Goal: Task Accomplishment & Management: Use online tool/utility

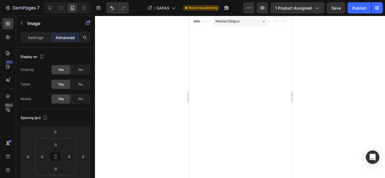
scroll to position [812, 0]
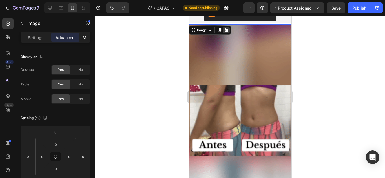
click at [227, 30] on icon at bounding box center [226, 30] width 5 height 5
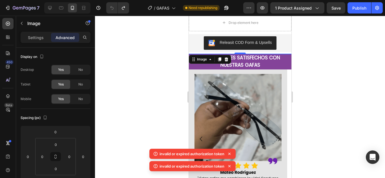
scroll to position [782, 0]
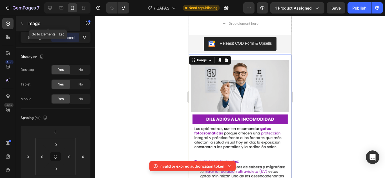
click at [22, 25] on icon "button" at bounding box center [22, 23] width 2 height 3
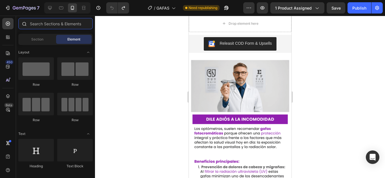
click at [51, 24] on input "text" at bounding box center [55, 23] width 74 height 11
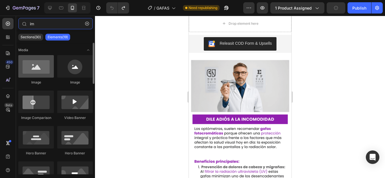
type input "im"
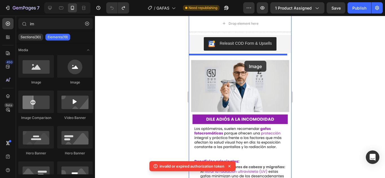
drag, startPoint x: 232, startPoint y: 81, endPoint x: 243, endPoint y: 60, distance: 23.8
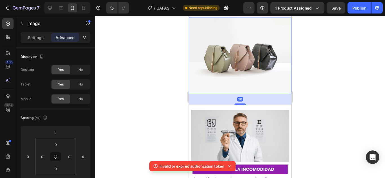
scroll to position [820, 0]
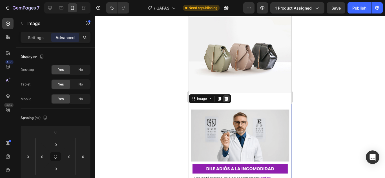
click at [226, 97] on icon at bounding box center [226, 99] width 4 height 4
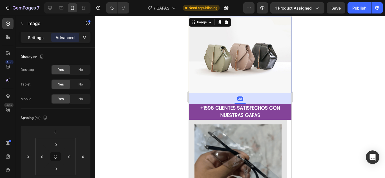
click at [39, 33] on div "Settings" at bounding box center [36, 37] width 28 height 9
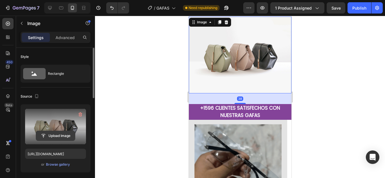
click at [55, 137] on input "file" at bounding box center [55, 136] width 39 height 10
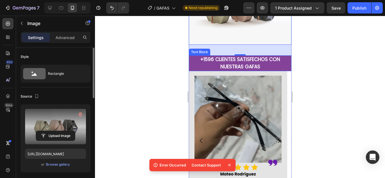
scroll to position [869, 0]
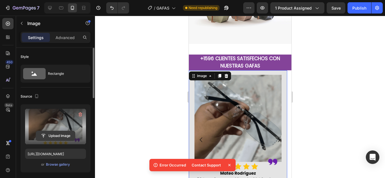
click at [46, 139] on input "file" at bounding box center [55, 136] width 39 height 10
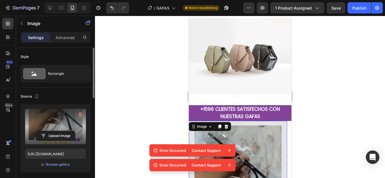
scroll to position [818, 0]
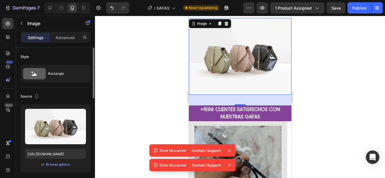
click at [249, 68] on img at bounding box center [239, 56] width 102 height 77
click at [344, 84] on div at bounding box center [240, 97] width 290 height 162
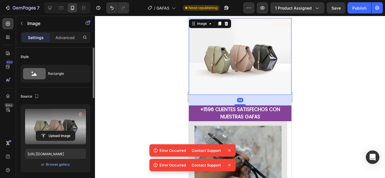
click at [52, 121] on label at bounding box center [55, 126] width 61 height 35
click at [52, 131] on input "file" at bounding box center [55, 136] width 39 height 10
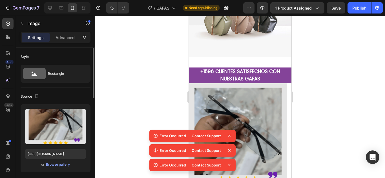
scroll to position [857, 0]
click at [228, 136] on icon at bounding box center [229, 136] width 6 height 6
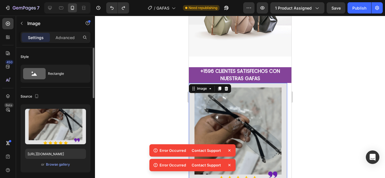
click at [231, 153] on icon at bounding box center [229, 151] width 6 height 6
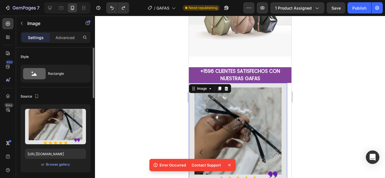
click at [231, 167] on icon at bounding box center [229, 165] width 6 height 6
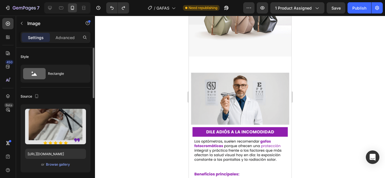
scroll to position [772, 0]
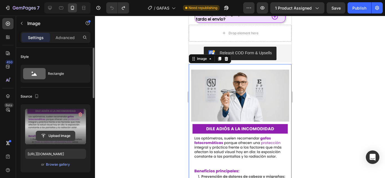
click at [55, 131] on input "file" at bounding box center [55, 136] width 39 height 10
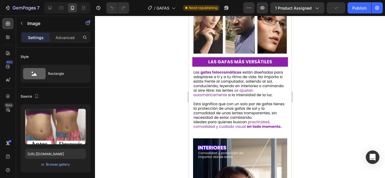
scroll to position [1216, 0]
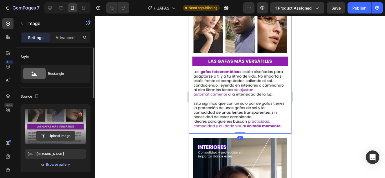
click at [70, 137] on input "file" at bounding box center [55, 136] width 39 height 10
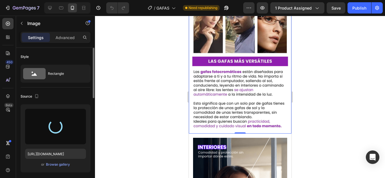
type input "[URL][DOMAIN_NAME]"
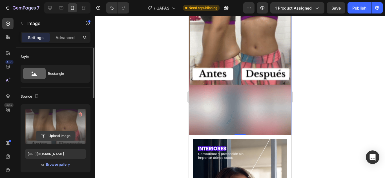
click at [54, 131] on input "file" at bounding box center [55, 136] width 39 height 10
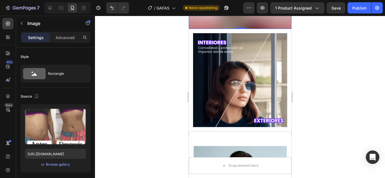
scroll to position [1358, 0]
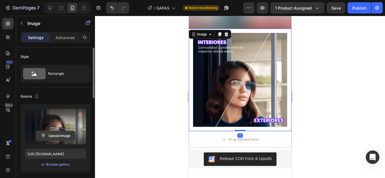
click at [64, 133] on input "file" at bounding box center [55, 136] width 39 height 10
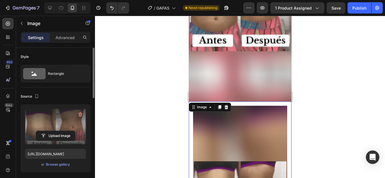
scroll to position [1283, 0]
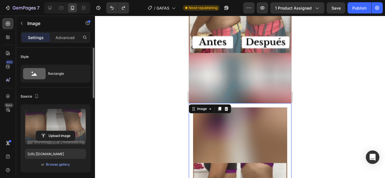
type input "[URL][DOMAIN_NAME]"
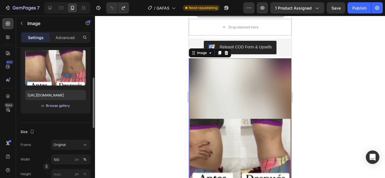
scroll to position [106, 0]
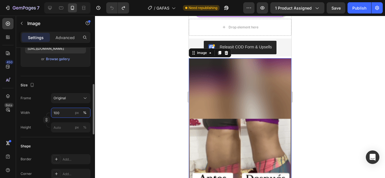
click at [64, 116] on input "100" at bounding box center [70, 113] width 39 height 10
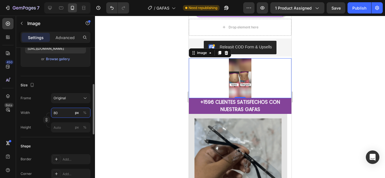
type input "8"
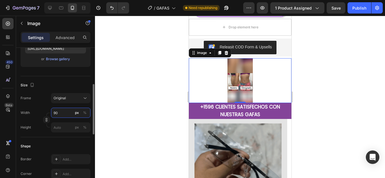
type input "9"
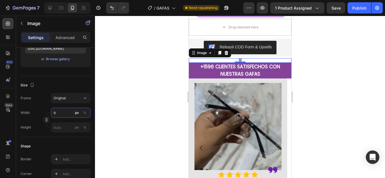
type input "9"
click at [112, 100] on div at bounding box center [240, 97] width 290 height 162
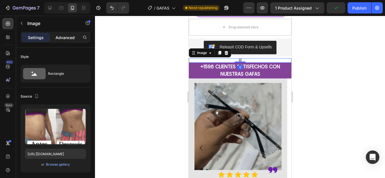
click at [67, 40] on p "Advanced" at bounding box center [64, 38] width 19 height 6
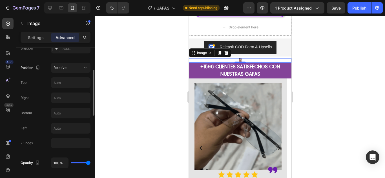
scroll to position [149, 0]
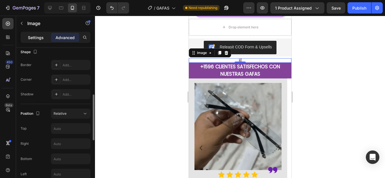
click at [39, 38] on p "Settings" at bounding box center [36, 38] width 16 height 6
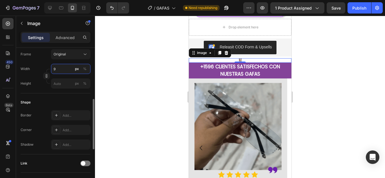
click at [65, 66] on input "9" at bounding box center [70, 69] width 39 height 10
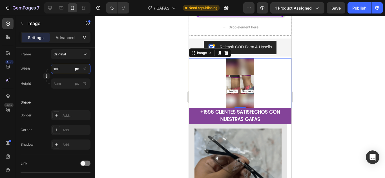
type input "100"
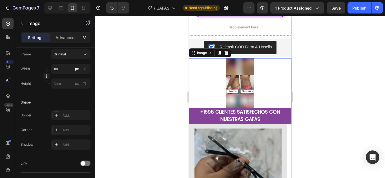
click at [124, 80] on div at bounding box center [240, 97] width 290 height 162
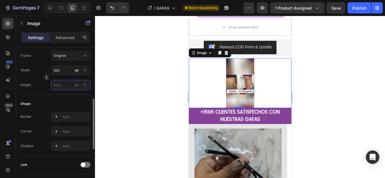
click at [61, 86] on input "px %" at bounding box center [70, 85] width 39 height 10
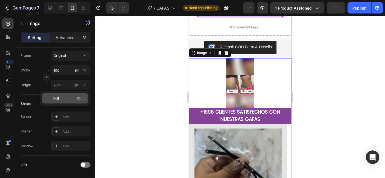
click at [55, 98] on span "Full" at bounding box center [56, 98] width 6 height 5
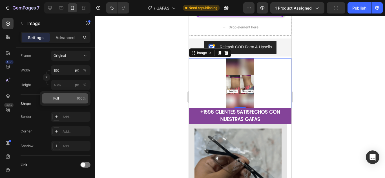
type input "100"
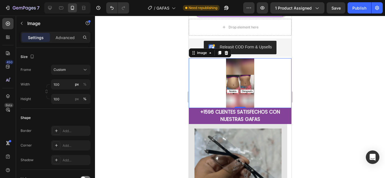
click at [129, 94] on div at bounding box center [240, 97] width 290 height 162
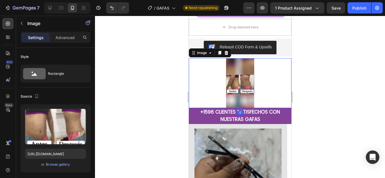
click at [63, 43] on div "Settings Advanced" at bounding box center [56, 37] width 70 height 11
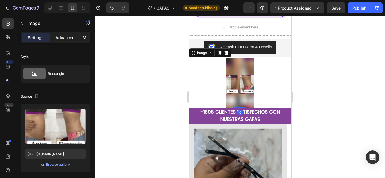
click at [66, 40] on p "Advanced" at bounding box center [64, 38] width 19 height 6
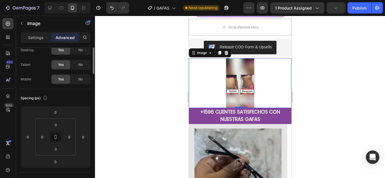
scroll to position [0, 0]
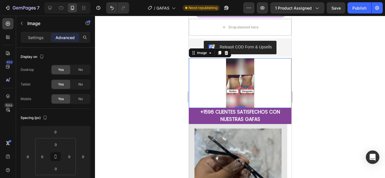
click at [41, 43] on div "Settings Advanced" at bounding box center [56, 37] width 70 height 11
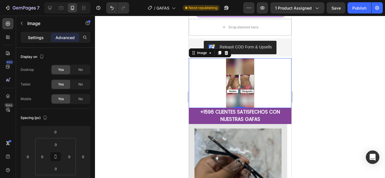
click at [34, 39] on p "Settings" at bounding box center [36, 38] width 16 height 6
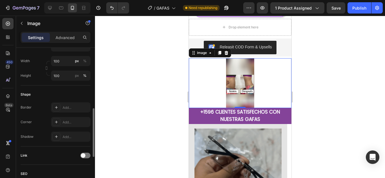
scroll to position [170, 0]
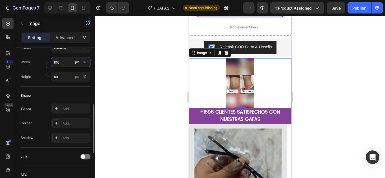
click at [69, 61] on input "100" at bounding box center [70, 62] width 39 height 10
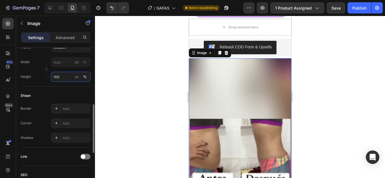
click at [71, 75] on div "Style Rectangle Source Upload Image [URL][DOMAIN_NAME] or Browse gallery Scale …" at bounding box center [56, 78] width 70 height 401
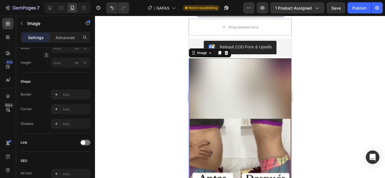
click at [216, 85] on img at bounding box center [239, 149] width 102 height 182
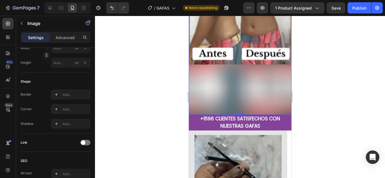
scroll to position [904, 0]
click at [264, 8] on icon "button" at bounding box center [262, 7] width 4 height 3
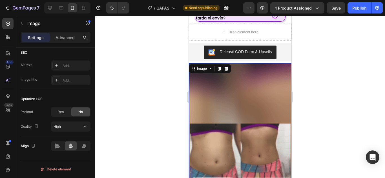
scroll to position [773, 0]
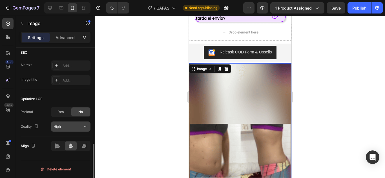
click at [60, 124] on div "High" at bounding box center [70, 127] width 34 height 6
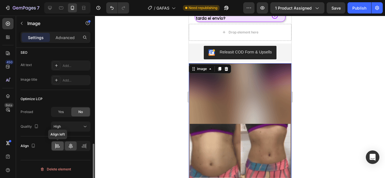
click at [57, 144] on icon at bounding box center [58, 146] width 6 height 6
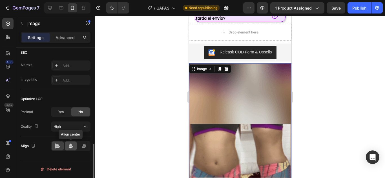
click at [73, 148] on icon at bounding box center [71, 146] width 6 height 6
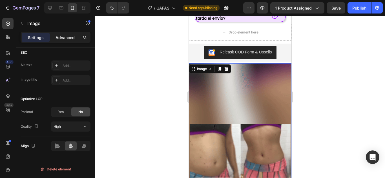
click at [66, 38] on p "Advanced" at bounding box center [64, 38] width 19 height 6
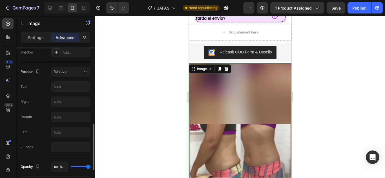
scroll to position [204, 0]
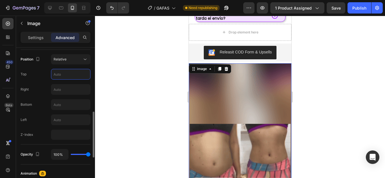
click at [69, 76] on input "text" at bounding box center [70, 74] width 39 height 10
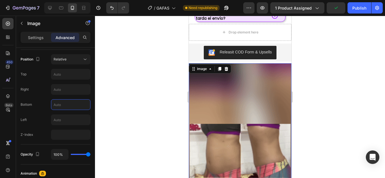
drag, startPoint x: 252, startPoint y: 115, endPoint x: 238, endPoint y: 88, distance: 31.4
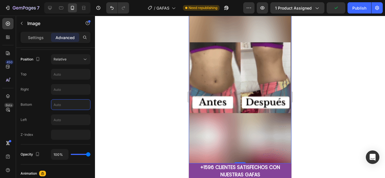
scroll to position [855, 0]
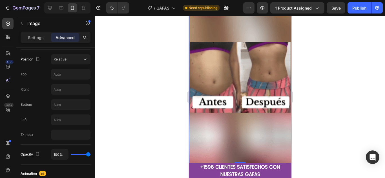
click at [214, 82] on img at bounding box center [239, 72] width 102 height 182
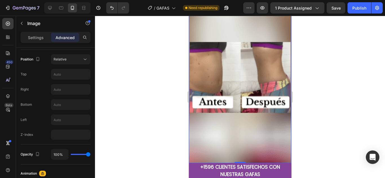
click at [214, 82] on img at bounding box center [239, 72] width 102 height 182
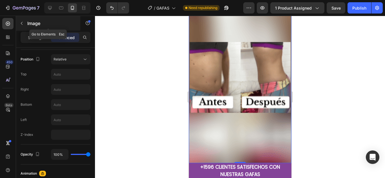
click at [25, 21] on button "button" at bounding box center [21, 23] width 9 height 9
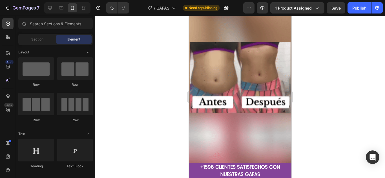
click at [184, 68] on div at bounding box center [240, 97] width 290 height 162
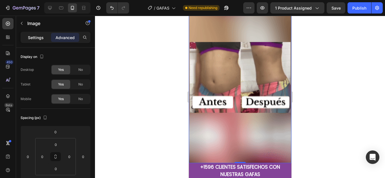
click at [28, 41] on div "Settings" at bounding box center [36, 37] width 28 height 9
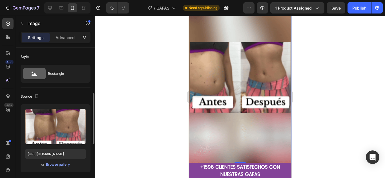
scroll to position [37, 0]
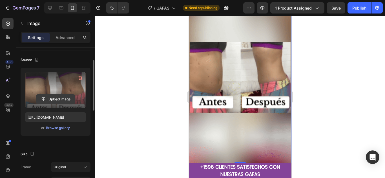
click at [60, 99] on input "file" at bounding box center [55, 100] width 39 height 10
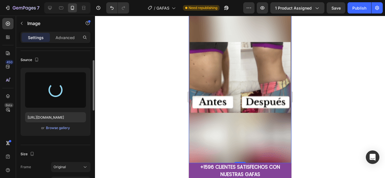
type input "[URL][DOMAIN_NAME]"
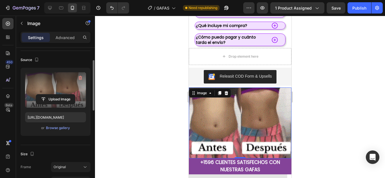
scroll to position [805, 0]
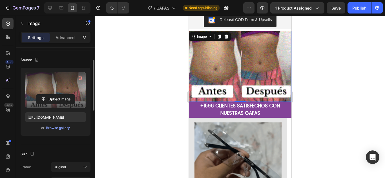
click at [319, 60] on div at bounding box center [240, 97] width 290 height 162
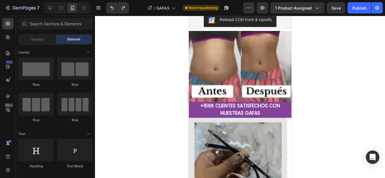
click at [316, 58] on div at bounding box center [240, 97] width 290 height 162
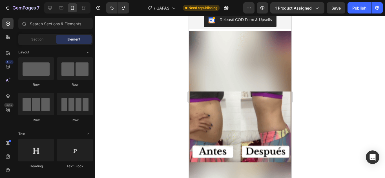
click at [95, 140] on div at bounding box center [240, 97] width 290 height 162
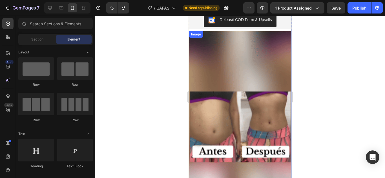
click at [211, 108] on img at bounding box center [239, 122] width 102 height 182
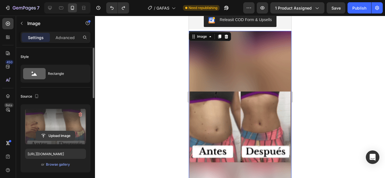
click at [62, 134] on input "file" at bounding box center [55, 136] width 39 height 10
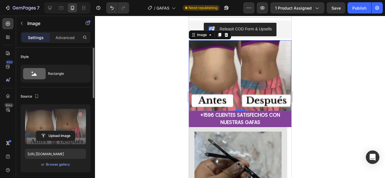
scroll to position [814, 0]
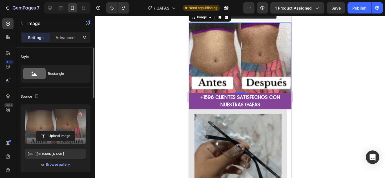
type input "[URL][DOMAIN_NAME]"
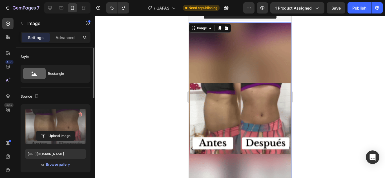
type input "100"
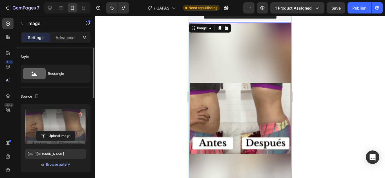
type input "100"
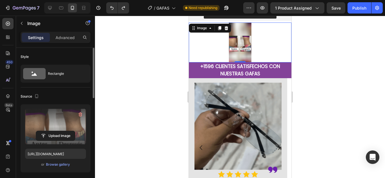
type input "100"
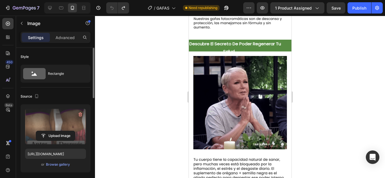
scroll to position [401, 0]
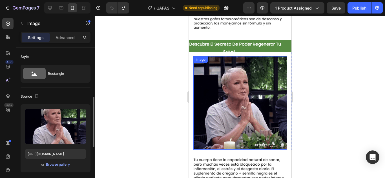
click at [229, 93] on img at bounding box center [239, 102] width 93 height 93
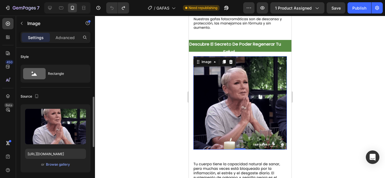
scroll to position [37, 0]
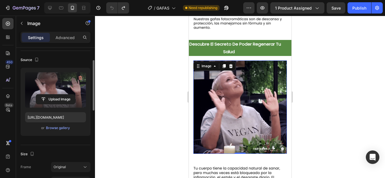
click at [60, 106] on label at bounding box center [55, 89] width 61 height 35
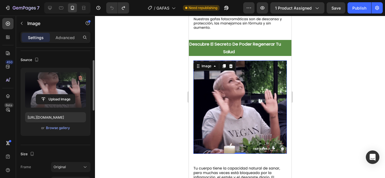
click at [60, 104] on input "file" at bounding box center [55, 100] width 39 height 10
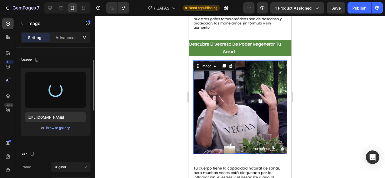
type input "[URL][DOMAIN_NAME]"
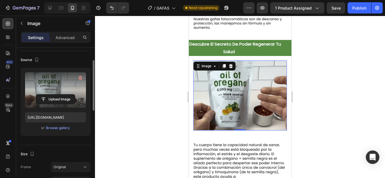
click at [344, 124] on div at bounding box center [240, 97] width 290 height 162
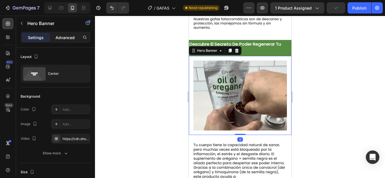
click at [69, 41] on div "Advanced" at bounding box center [65, 37] width 28 height 9
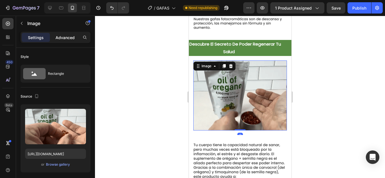
click at [70, 42] on div "Advanced" at bounding box center [65, 37] width 28 height 9
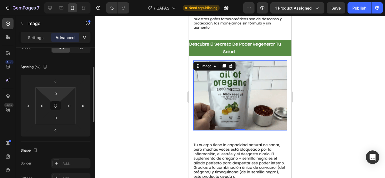
scroll to position [51, 0]
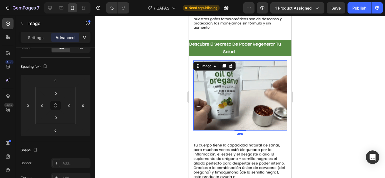
drag, startPoint x: 236, startPoint y: 122, endPoint x: 234, endPoint y: 118, distance: 4.2
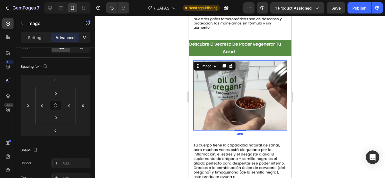
click at [236, 130] on div at bounding box center [239, 130] width 11 height 1
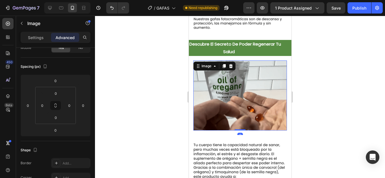
click at [323, 97] on div at bounding box center [240, 97] width 290 height 162
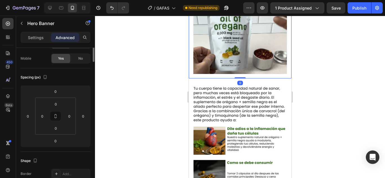
scroll to position [0, 0]
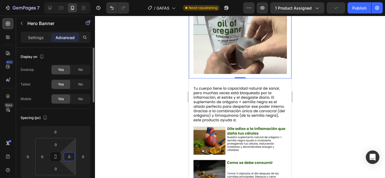
click at [68, 159] on input "0" at bounding box center [69, 157] width 8 height 8
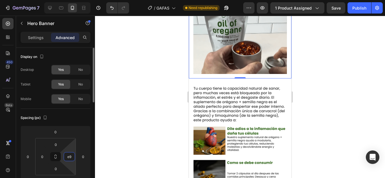
type input "e"
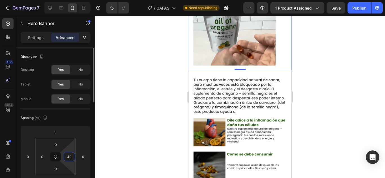
type input "4"
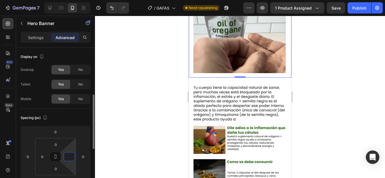
scroll to position [36, 0]
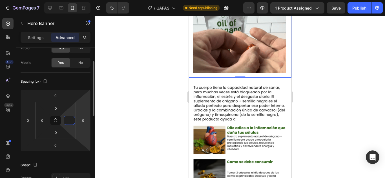
type input "0"
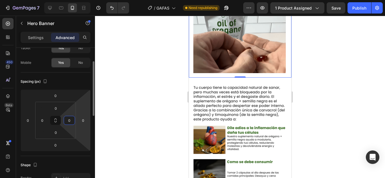
scroll to position [59, 0]
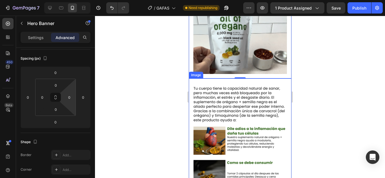
click at [321, 68] on div at bounding box center [240, 97] width 290 height 162
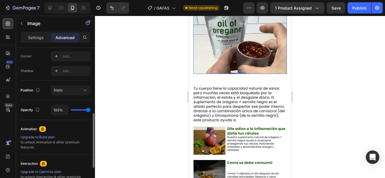
scroll to position [174, 0]
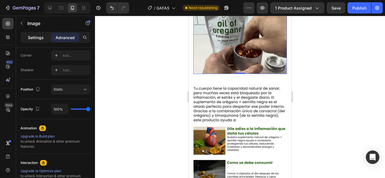
click at [41, 39] on p "Settings" at bounding box center [36, 38] width 16 height 6
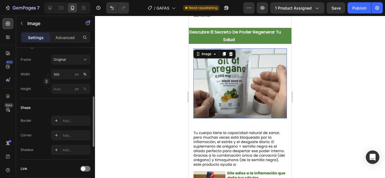
scroll to position [143, 0]
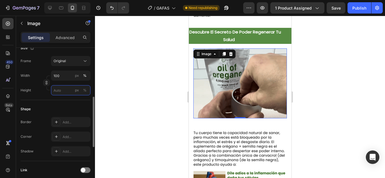
click at [64, 90] on input "px %" at bounding box center [70, 90] width 39 height 10
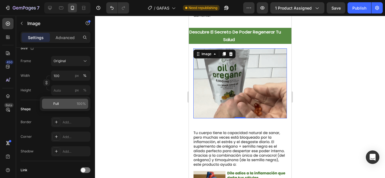
click at [60, 103] on p "Full 100%" at bounding box center [69, 103] width 33 height 5
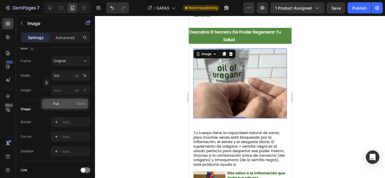
type input "100"
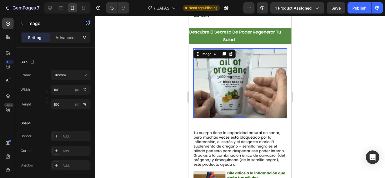
click at [328, 86] on div at bounding box center [240, 97] width 290 height 162
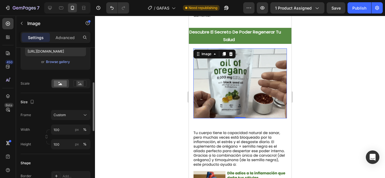
scroll to position [103, 0]
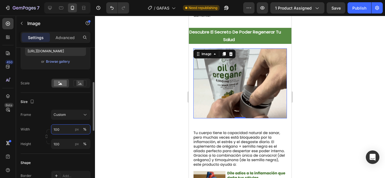
click at [67, 130] on input "100" at bounding box center [70, 129] width 39 height 10
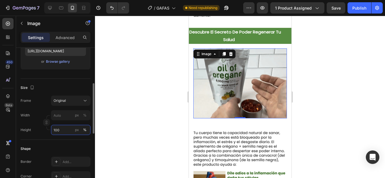
click at [66, 145] on div "Style Rectangle Source Upload Image [URL][DOMAIN_NAME] or Browse gallery Size F…" at bounding box center [56, 138] width 70 height 387
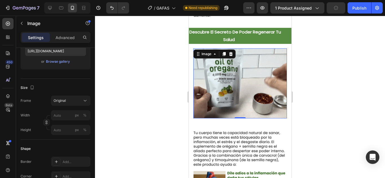
click at [129, 107] on div at bounding box center [240, 97] width 290 height 162
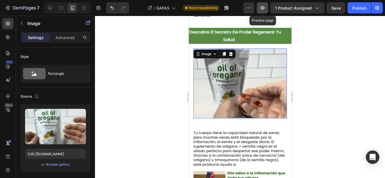
click at [262, 6] on icon "button" at bounding box center [262, 8] width 6 height 6
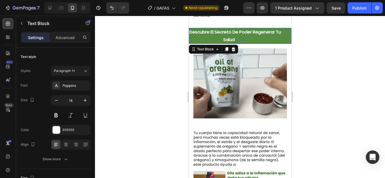
click at [227, 37] on strong "Descubre El Secreto De Poder Regenerar Tu Salud" at bounding box center [239, 35] width 101 height 13
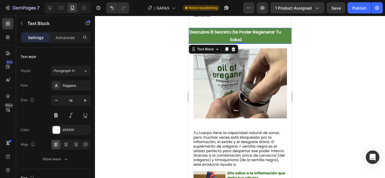
click at [253, 34] on p "Descubre El Secreto De Poder Regenerar Tu Salud" at bounding box center [239, 35] width 101 height 15
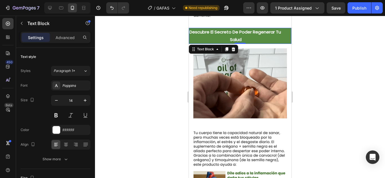
click at [253, 34] on p "Descubre El Secreto De Poder Regenerar Tu Salud" at bounding box center [239, 35] width 101 height 15
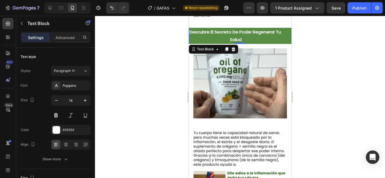
click at [253, 34] on p "Descubre El Secreto De Poder Regenerar Tu Salud" at bounding box center [239, 35] width 101 height 15
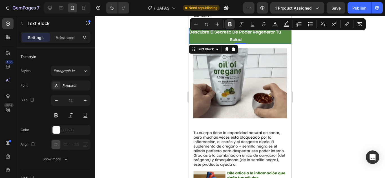
click at [253, 34] on p "Descubre El Secreto De Poder Regenerar Tu Salud" at bounding box center [239, 35] width 101 height 15
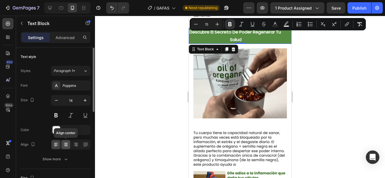
click at [68, 148] on div at bounding box center [65, 144] width 9 height 9
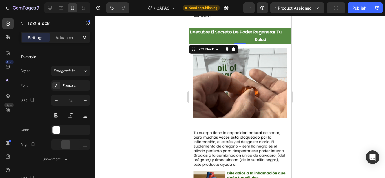
click at [146, 119] on div at bounding box center [240, 97] width 290 height 162
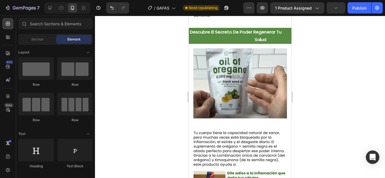
click at [353, 31] on div at bounding box center [240, 97] width 290 height 162
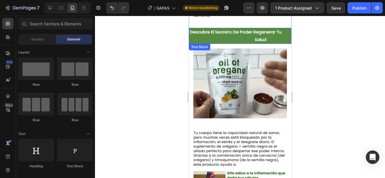
click at [213, 30] on strong "Descubre El Secreto De Poder Regenerar Tu Salud" at bounding box center [239, 35] width 101 height 13
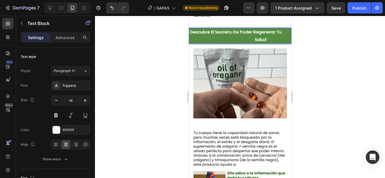
click at [213, 30] on strong "Descubre El Secreto De Poder Regenerar Tu Salud" at bounding box center [239, 35] width 101 height 13
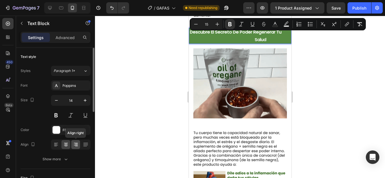
click at [75, 145] on icon at bounding box center [76, 145] width 6 height 6
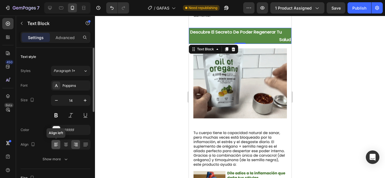
click at [58, 144] on icon at bounding box center [56, 145] width 6 height 6
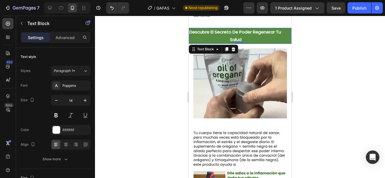
click at [140, 107] on div at bounding box center [240, 97] width 290 height 162
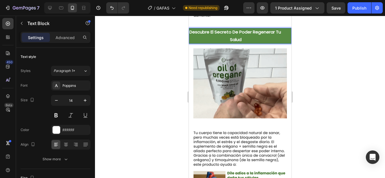
click at [264, 33] on p "Descubre El Secreto De Poder Regenerar Tu Salud" at bounding box center [239, 35] width 101 height 15
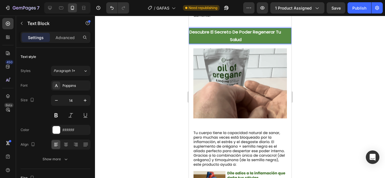
click at [264, 33] on p "Descubre El Secreto De Poder Regenerar Tu Salud" at bounding box center [239, 35] width 101 height 15
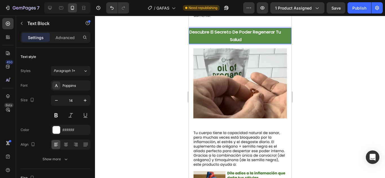
click at [264, 33] on p "Descubre El Secreto De Poder Regenerar Tu Salud" at bounding box center [239, 35] width 101 height 15
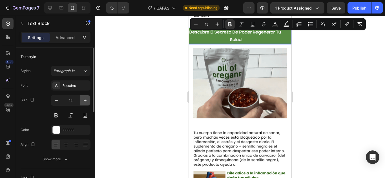
click at [89, 100] on button "button" at bounding box center [85, 100] width 10 height 10
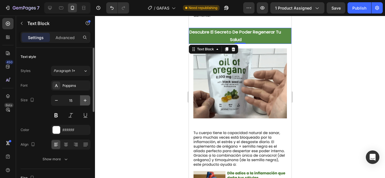
click at [89, 100] on button "button" at bounding box center [85, 100] width 10 height 10
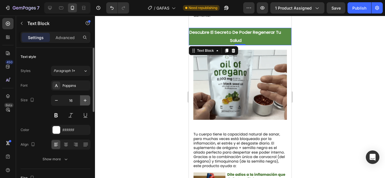
click at [89, 100] on button "button" at bounding box center [85, 100] width 10 height 10
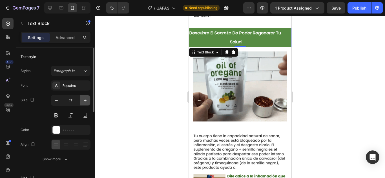
click at [89, 100] on button "button" at bounding box center [85, 100] width 10 height 10
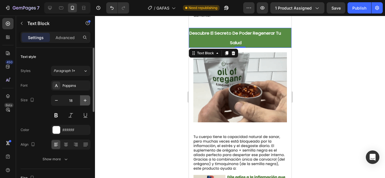
click at [89, 100] on button "button" at bounding box center [85, 100] width 10 height 10
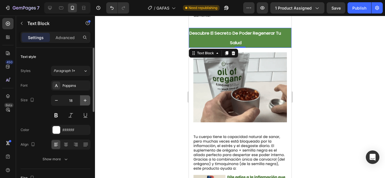
type input "19"
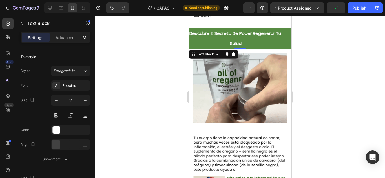
click at [323, 62] on div at bounding box center [240, 97] width 290 height 162
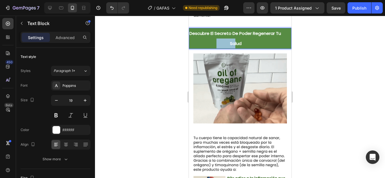
click at [220, 41] on strong "Descubre El Secreto De Poder Regenerar Tu Salud" at bounding box center [239, 38] width 101 height 16
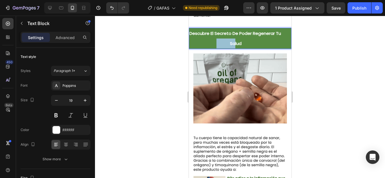
click at [220, 41] on strong "Descubre El Secreto De Poder Regenerar Tu Salud" at bounding box center [239, 38] width 101 height 16
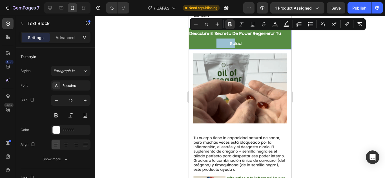
click at [220, 41] on strong "Descubre El Secreto De Poder Regenerar Tu Salud" at bounding box center [239, 38] width 101 height 16
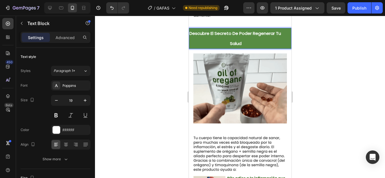
click at [233, 40] on strong "Descubre El Secreto De Poder Regenerar Tu Salud" at bounding box center [239, 38] width 101 height 16
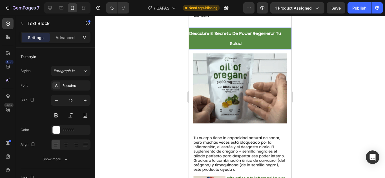
click at [233, 40] on strong "Descubre El Secreto De Poder Regenerar Tu Salud" at bounding box center [239, 38] width 101 height 16
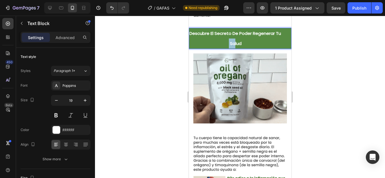
click at [233, 40] on strong "Descubre El Secreto De Poder Regenerar Tu Salud" at bounding box center [239, 38] width 101 height 16
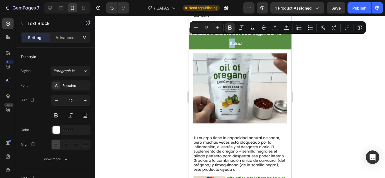
click at [233, 40] on strong "Descubre El Secreto De Poder Regenerar Tu Salud" at bounding box center [239, 38] width 101 height 16
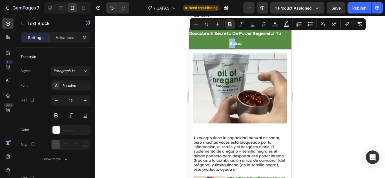
click at [233, 40] on strong "Descubre El Secreto De Poder Regenerar Tu Salud" at bounding box center [239, 38] width 101 height 16
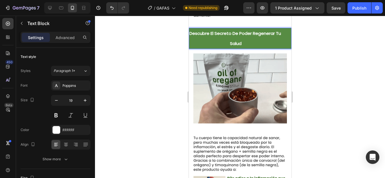
click at [191, 30] on strong "Descubre El Secreto De Poder Regenerar Tu Salud" at bounding box center [239, 38] width 101 height 16
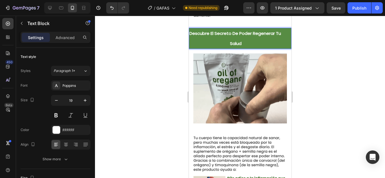
click at [237, 40] on strong "Descubre El Secreto De Poder Regenerar Tu Salud" at bounding box center [239, 38] width 101 height 16
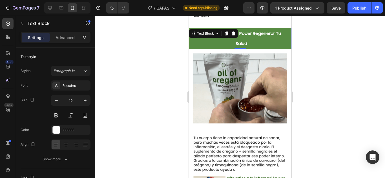
click at [328, 50] on div at bounding box center [240, 97] width 290 height 162
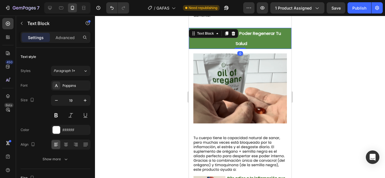
click at [246, 41] on strong "Descubre El Secreto De Poder Regenerar Tu Salud" at bounding box center [239, 38] width 101 height 16
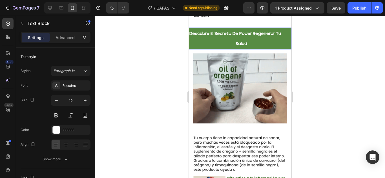
click at [246, 41] on strong "Descubre El Secreto De Poder Regenerar Tu Salud" at bounding box center [239, 38] width 101 height 16
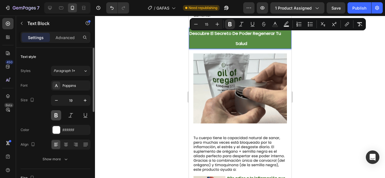
click at [56, 118] on button at bounding box center [56, 115] width 10 height 10
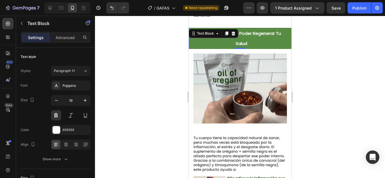
click at [325, 64] on div at bounding box center [240, 97] width 290 height 162
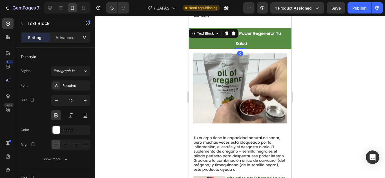
click at [250, 37] on strong "Descubre El Secreto De Poder Regenerar Tu Salud" at bounding box center [239, 38] width 101 height 16
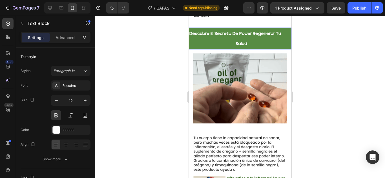
click at [250, 37] on strong "Descubre El Secreto De Poder Regenerar Tu Salud" at bounding box center [239, 38] width 101 height 16
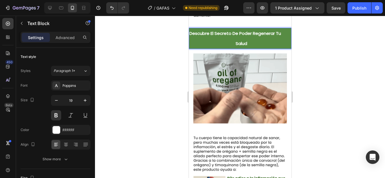
click at [250, 37] on strong "Descubre El Secreto De Poder Regenerar Tu Salud" at bounding box center [239, 38] width 101 height 16
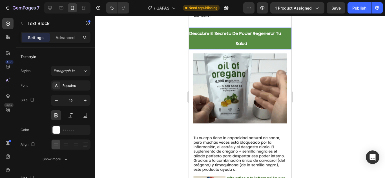
click at [250, 37] on strong "Descubre El Secreto De Poder Regenerar Tu Salud" at bounding box center [239, 38] width 101 height 16
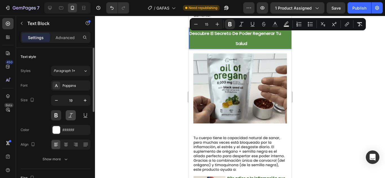
click at [74, 116] on button at bounding box center [71, 115] width 10 height 10
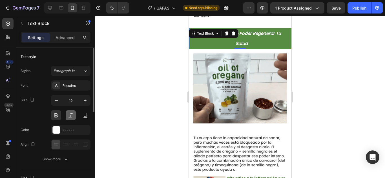
click at [74, 116] on button at bounding box center [71, 115] width 10 height 10
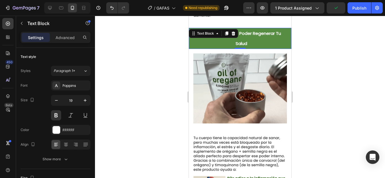
click at [259, 30] on strong "Descubre El Secreto De Poder Regenerar Tu Salud" at bounding box center [239, 38] width 101 height 16
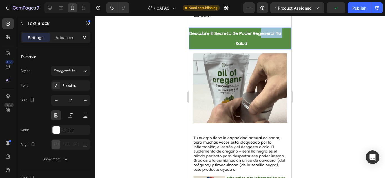
click at [259, 30] on strong "Descubre El Secreto De Poder Regenerar Tu Salud" at bounding box center [239, 38] width 101 height 16
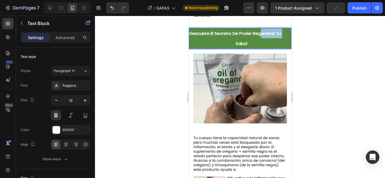
click at [259, 30] on strong "Descubre El Secreto De Poder Regenerar Tu Salud" at bounding box center [239, 38] width 101 height 16
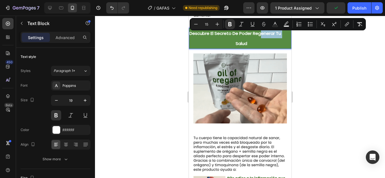
click at [259, 29] on div "Minus 15 Plus Bold Italic Underline Strikethrough Text Color Text Background Co…" at bounding box center [277, 24] width 176 height 12
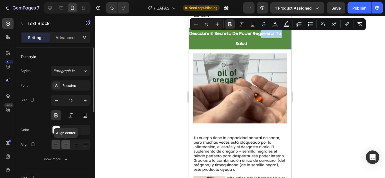
click at [64, 147] on icon at bounding box center [66, 145] width 6 height 6
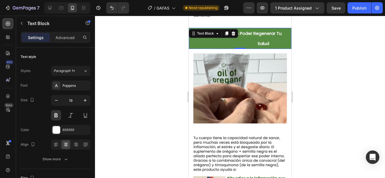
click at [319, 102] on div at bounding box center [240, 97] width 290 height 162
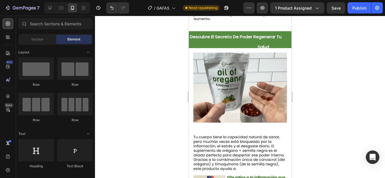
scroll to position [410, 0]
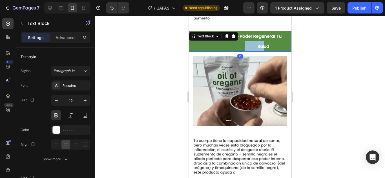
click at [241, 37] on p "Descubre El Secreto De Poder Regenerar Tu Salud" at bounding box center [239, 41] width 101 height 20
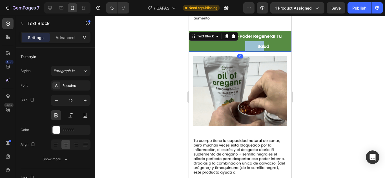
click at [241, 37] on p "Descubre El Secreto De Poder Regenerar Tu Salud" at bounding box center [239, 41] width 101 height 20
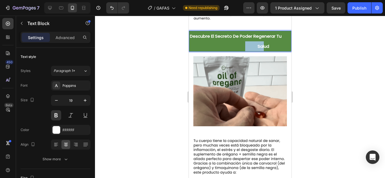
click at [241, 37] on p "Descubre El Secreto De Poder Regenerar Tu Salud" at bounding box center [239, 41] width 101 height 20
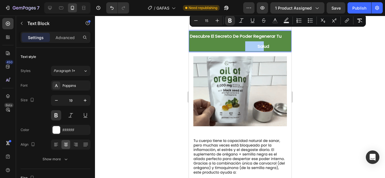
click at [150, 70] on div at bounding box center [240, 97] width 290 height 162
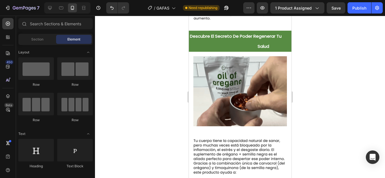
click at [150, 70] on div at bounding box center [240, 97] width 290 height 162
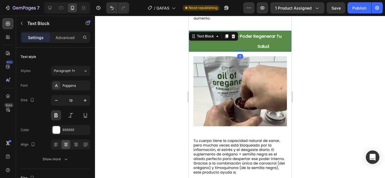
click at [241, 33] on strong "Descubre El Secreto De Poder Regenerar Tu Salud" at bounding box center [239, 41] width 101 height 16
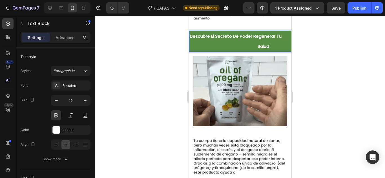
click at [241, 33] on strong "Descubre El Secreto De Poder Regenerar Tu Salud" at bounding box center [239, 41] width 101 height 16
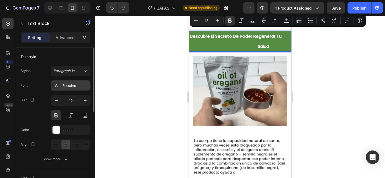
click at [71, 88] on div "Poppins" at bounding box center [75, 85] width 26 height 5
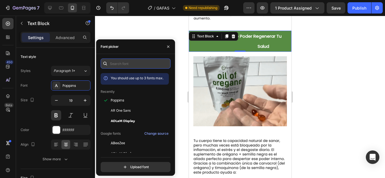
click at [125, 64] on input "text" at bounding box center [136, 64] width 70 height 10
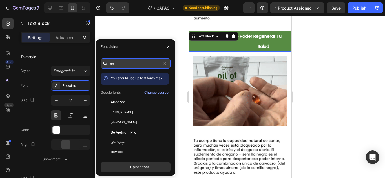
type input "be"
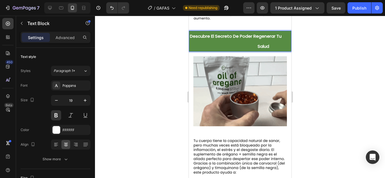
click at [218, 33] on strong "Descubre El Secreto De Poder Regenerar Tu Salud" at bounding box center [239, 41] width 101 height 16
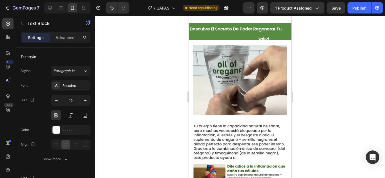
scroll to position [402, 0]
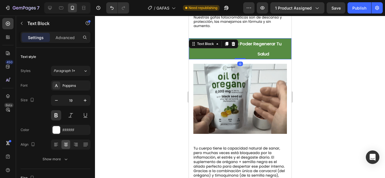
click at [263, 41] on strong "Descubre El Secreto De Poder Regenerar Tu Salud" at bounding box center [239, 49] width 101 height 16
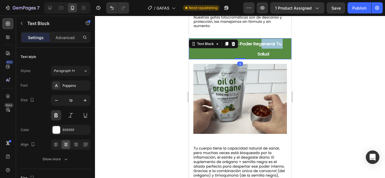
click at [263, 41] on strong "Descubre El Secreto De Poder Regenerar Tu Salud" at bounding box center [239, 49] width 101 height 16
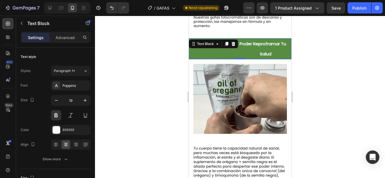
click at [271, 41] on strong "Descubre El Secreto De Poder Reproframar Tu Salud" at bounding box center [239, 49] width 101 height 16
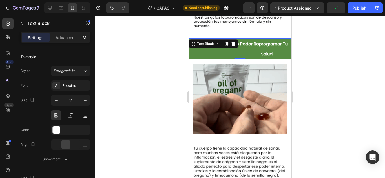
click at [357, 64] on div at bounding box center [240, 97] width 290 height 162
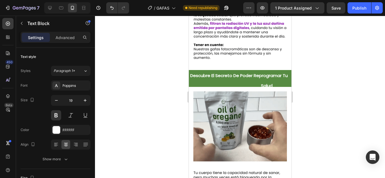
scroll to position [370, 0]
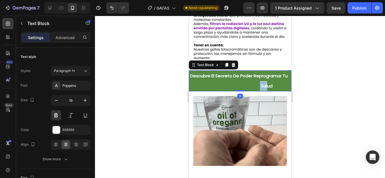
click at [257, 80] on strong "Descubre El Secreto De Poder Reprogramar Tu Salud" at bounding box center [240, 81] width 100 height 16
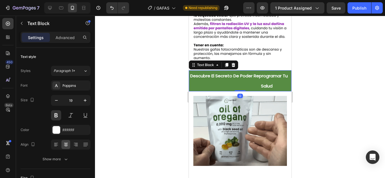
click at [265, 80] on strong "Descubre El Secreto De Poder Reprogramar Tu Salud" at bounding box center [240, 81] width 100 height 16
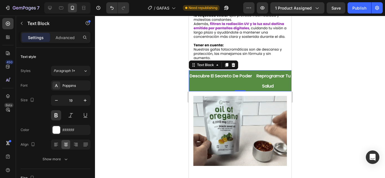
click at [229, 91] on p "Descubre El Secreto De Poder Reprogramar Tu Salud" at bounding box center [239, 81] width 101 height 20
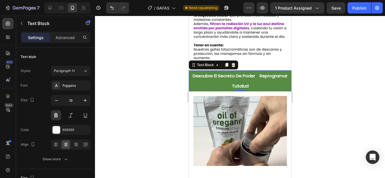
click at [215, 81] on strong "Descubre El Secreto De Poder Reprogramar TuSalud" at bounding box center [239, 81] width 95 height 16
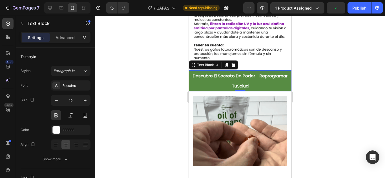
click at [335, 68] on div at bounding box center [240, 97] width 290 height 162
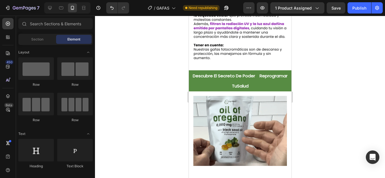
click at [312, 88] on div at bounding box center [240, 97] width 290 height 162
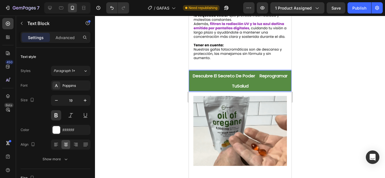
click at [249, 82] on strong "Descubre El Secreto De Poder Reprogramar TuSalud" at bounding box center [239, 81] width 95 height 16
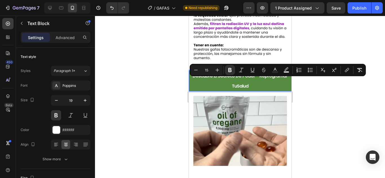
click at [249, 82] on strong "Descubre El Secreto De Poder Reprogramar TuSalud" at bounding box center [239, 81] width 95 height 16
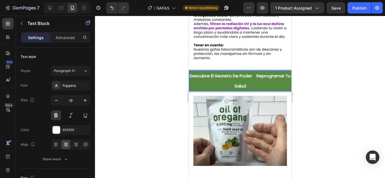
scroll to position [400, 0]
